Goal: Task Accomplishment & Management: Manage account settings

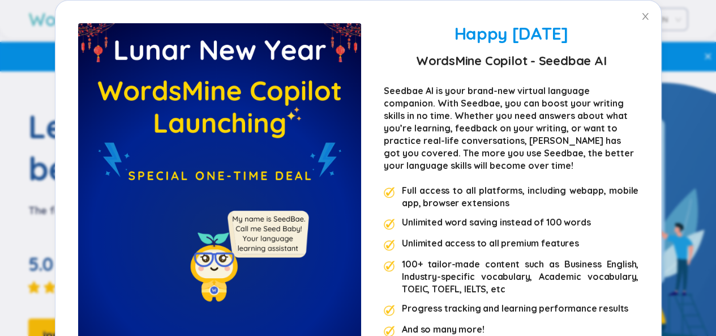
click at [626, 21] on div "Happy [DATE] WordsMine Copilot - Seedbae AI Seedbae AI is your brand-new virtua…" at bounding box center [358, 168] width 716 height 336
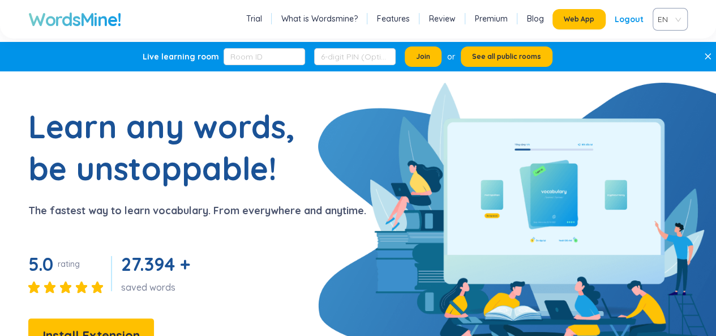
click at [626, 21] on div "Logout" at bounding box center [629, 19] width 29 height 20
click at [628, 21] on div "Logout" at bounding box center [629, 19] width 29 height 20
click at [630, 18] on div "Logout" at bounding box center [629, 19] width 29 height 20
click at [631, 15] on div "Logout" at bounding box center [629, 19] width 29 height 20
click at [618, 12] on div "Logout" at bounding box center [629, 19] width 29 height 20
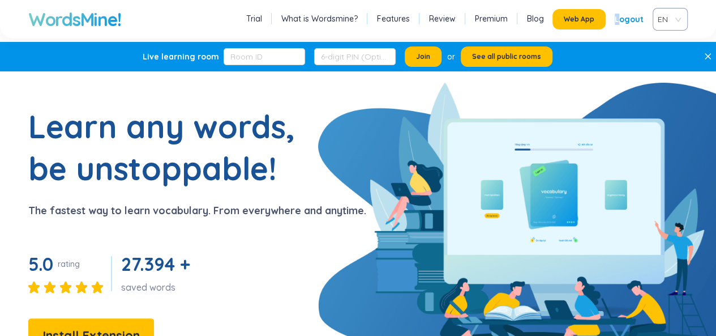
click at [623, 18] on div "Logout" at bounding box center [629, 19] width 29 height 20
click at [632, 18] on div "Logout" at bounding box center [629, 19] width 29 height 20
click at [633, 18] on div "Logout" at bounding box center [629, 19] width 29 height 20
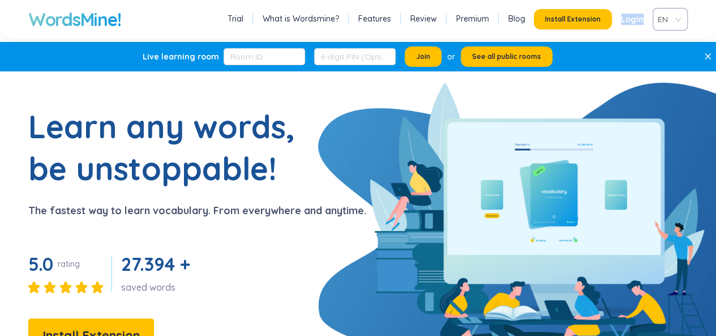
click at [662, 24] on span "EN" at bounding box center [668, 19] width 20 height 17
drag, startPoint x: 563, startPoint y: 80, endPoint x: 575, endPoint y: 75, distance: 12.9
click at [636, 28] on link "Login" at bounding box center [632, 19] width 23 height 20
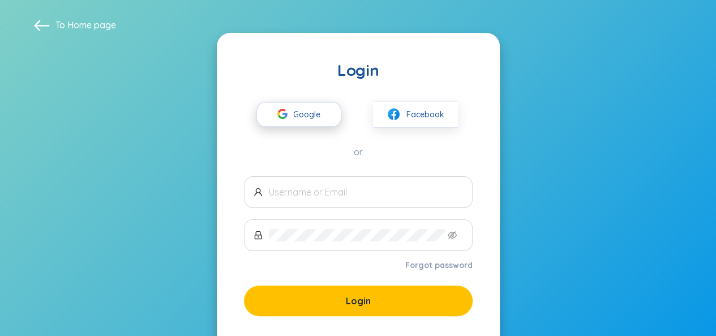
click at [315, 104] on span "Google" at bounding box center [309, 114] width 33 height 24
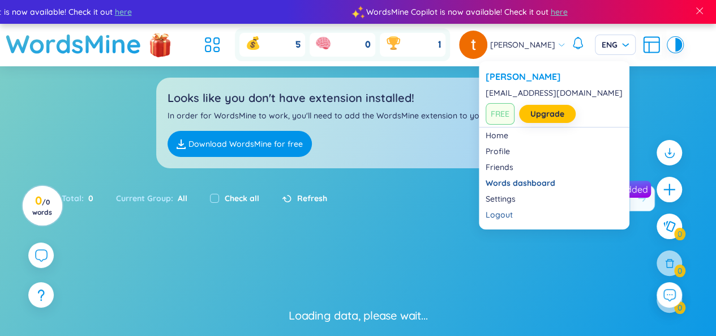
click at [487, 54] on div at bounding box center [473, 45] width 28 height 28
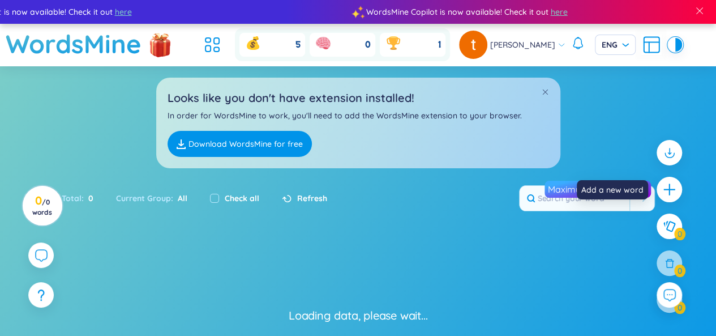
click at [669, 190] on icon "plus" at bounding box center [669, 189] width 1 height 11
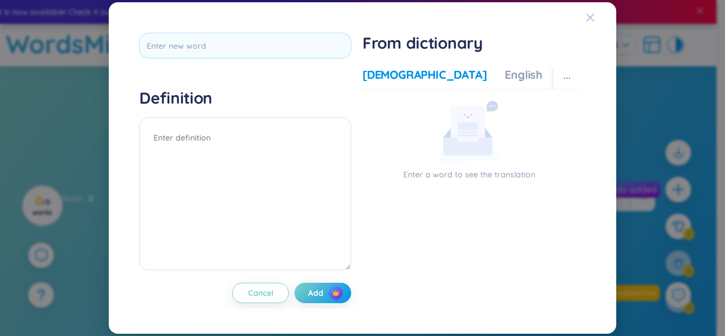
click at [590, 10] on div "Close" at bounding box center [589, 17] width 9 height 31
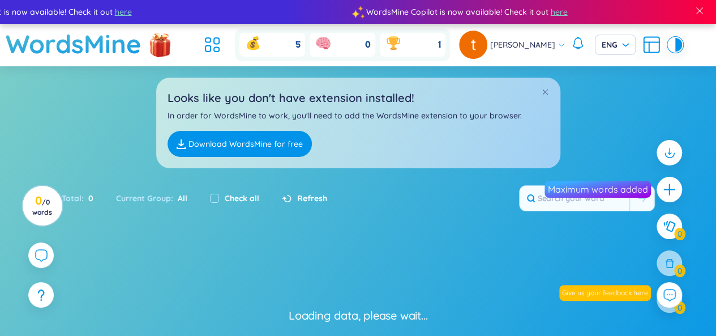
click at [384, 242] on section "Looks like you don't have extension installed! In order for WordsMine to work, …" at bounding box center [358, 259] width 716 height 386
